Goal: Check status: Check status

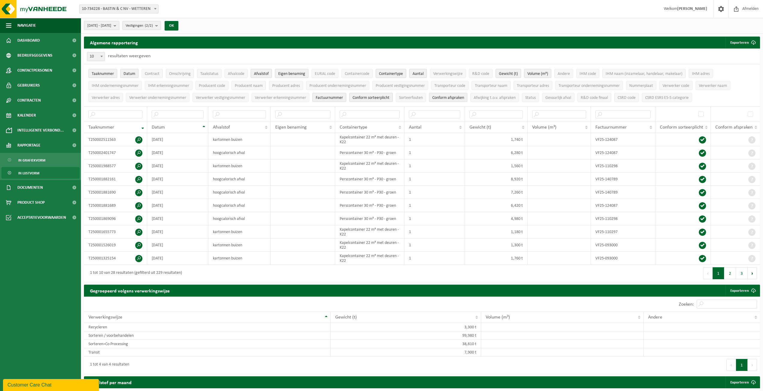
click at [111, 27] on span "[DATE] - [DATE]" at bounding box center [99, 25] width 24 height 9
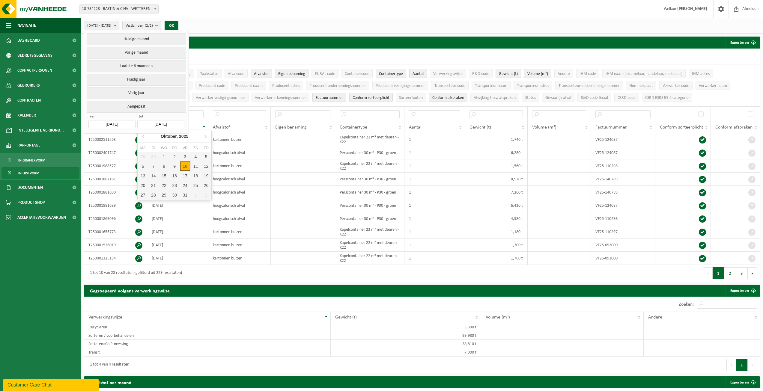
click at [154, 122] on input "[DATE]" at bounding box center [160, 124] width 47 height 8
click at [155, 157] on div "30" at bounding box center [153, 157] width 10 height 10
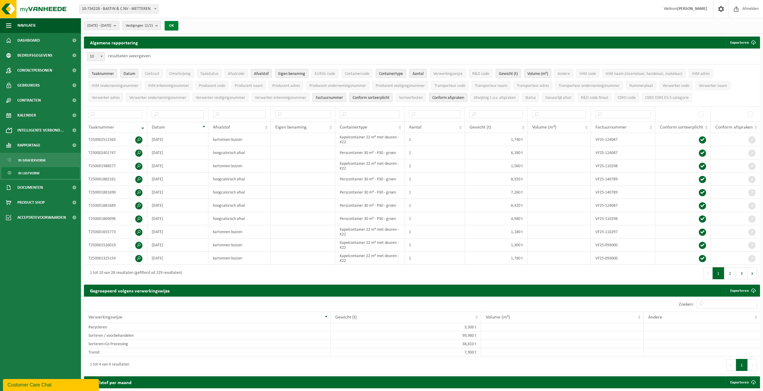
click at [178, 27] on button "OK" at bounding box center [172, 26] width 14 height 10
click at [228, 115] on input "text" at bounding box center [239, 114] width 53 height 8
type input "hoog"
click at [111, 25] on span "2025-01-01 - 2025-09-30" at bounding box center [99, 25] width 24 height 9
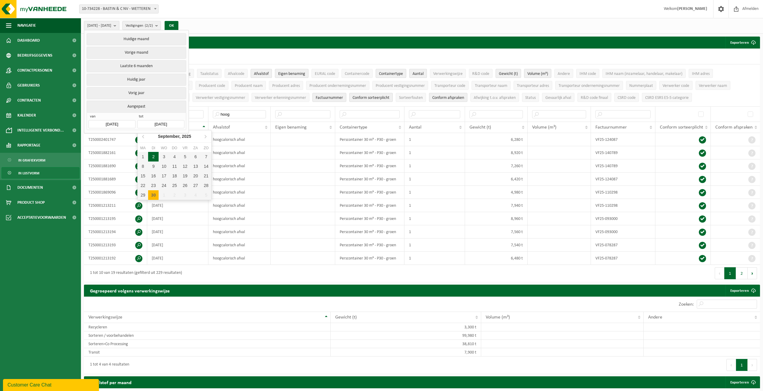
click at [151, 121] on input "2025-09-30" at bounding box center [160, 124] width 47 height 8
click at [207, 135] on icon at bounding box center [205, 137] width 10 height 10
click at [186, 167] on div "10" at bounding box center [185, 167] width 10 height 10
type input "[DATE]"
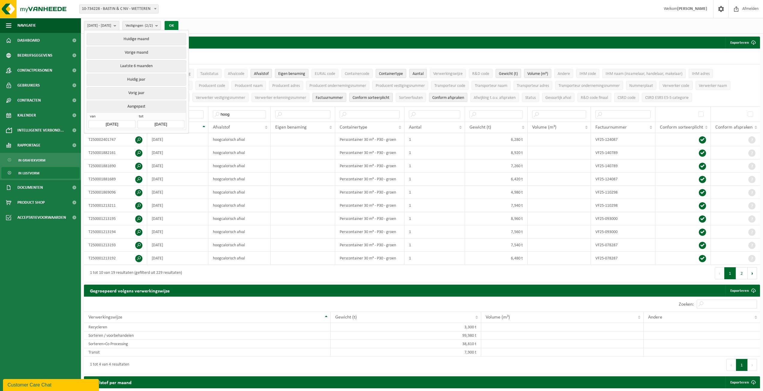
click at [178, 24] on button "OK" at bounding box center [172, 26] width 14 height 10
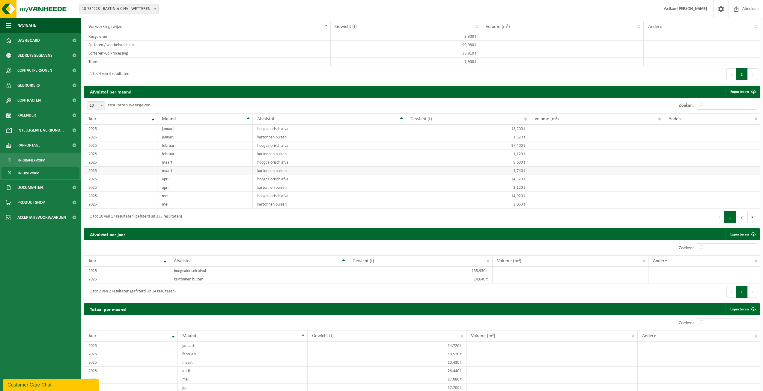
scroll to position [300, 0]
